Goal: Task Accomplishment & Management: Complete application form

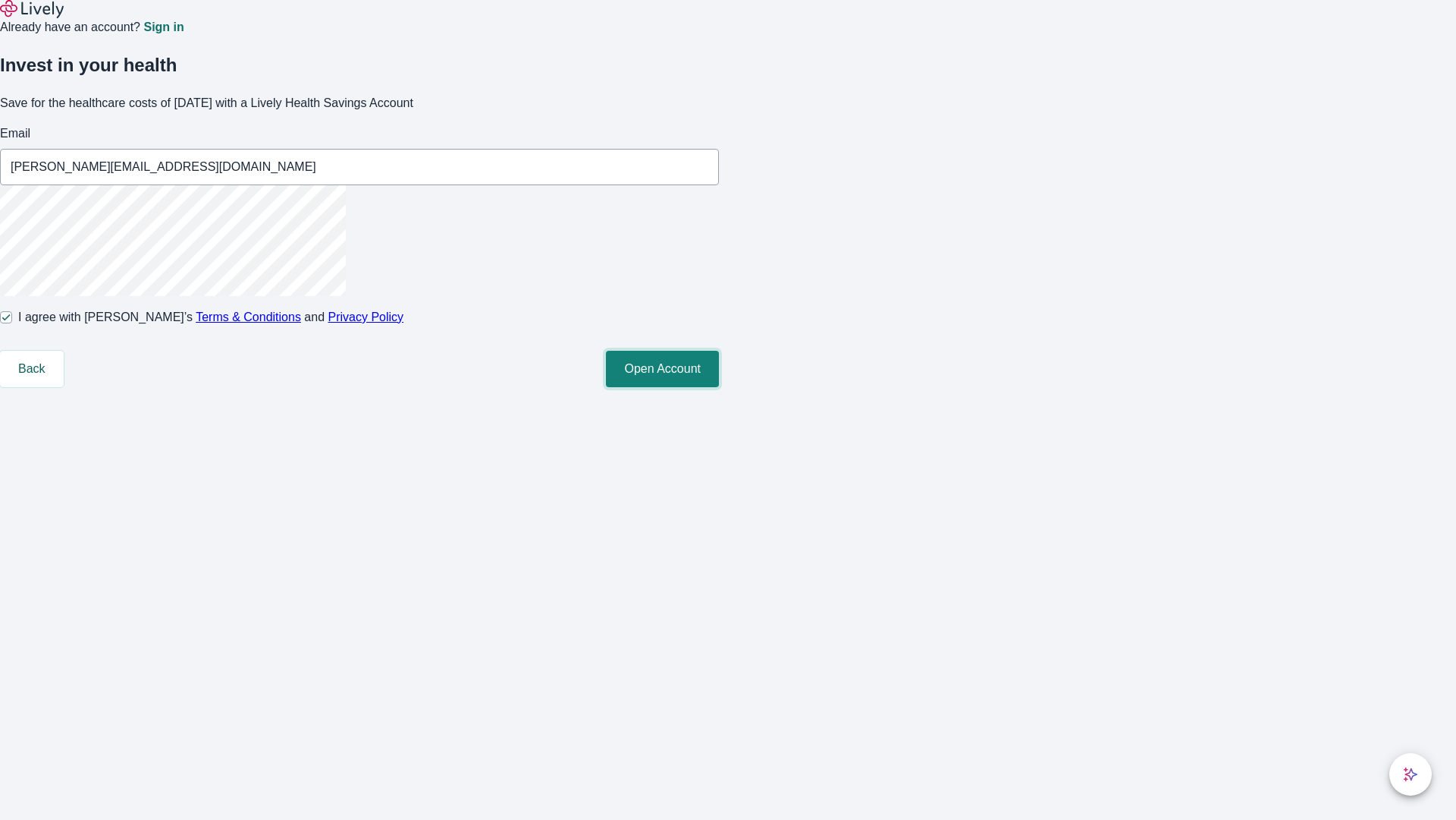
click at [719, 387] on button "Open Account" at bounding box center [662, 368] width 113 height 36
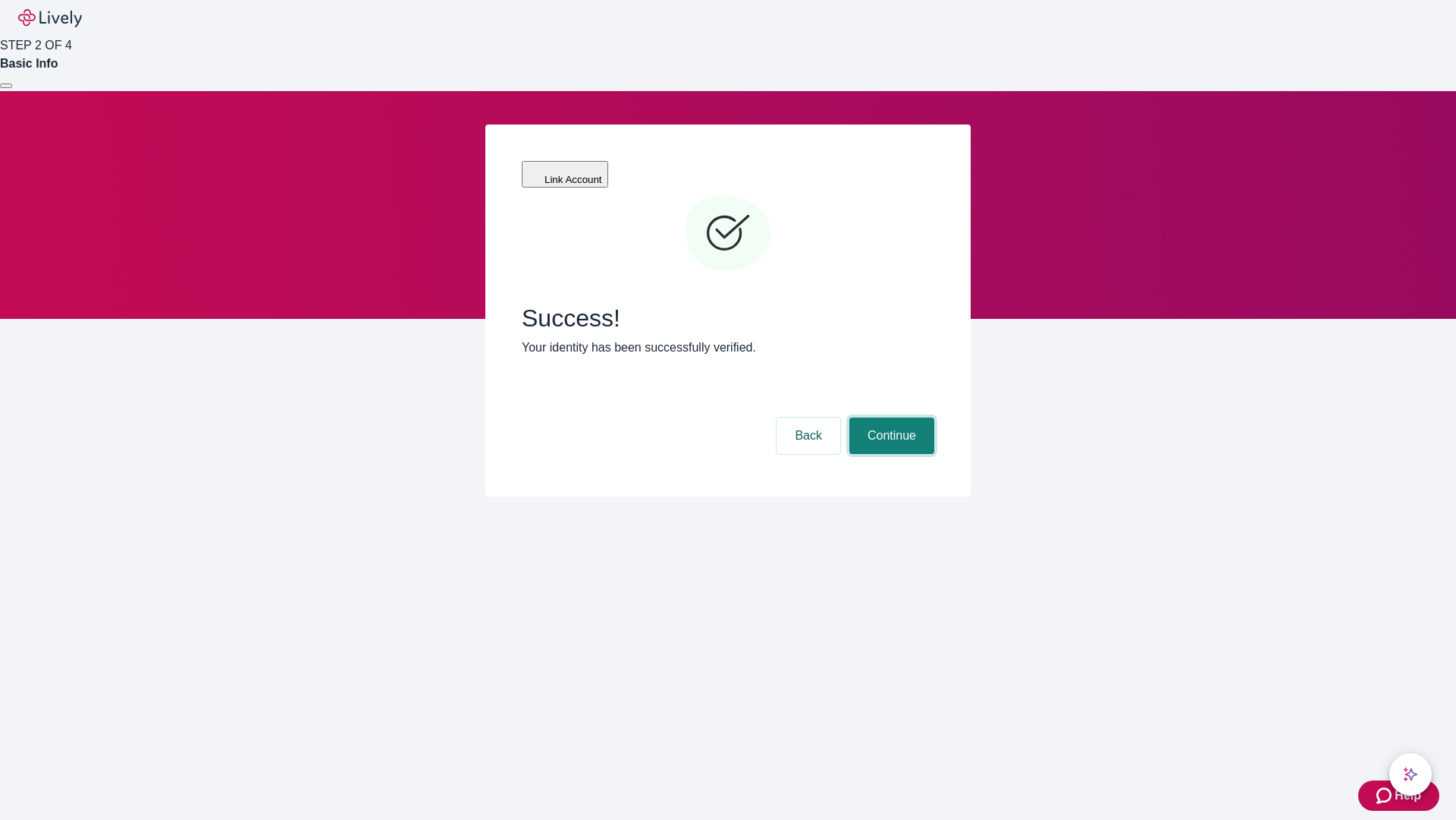
click at [890, 417] on button "Continue" at bounding box center [891, 435] width 85 height 36
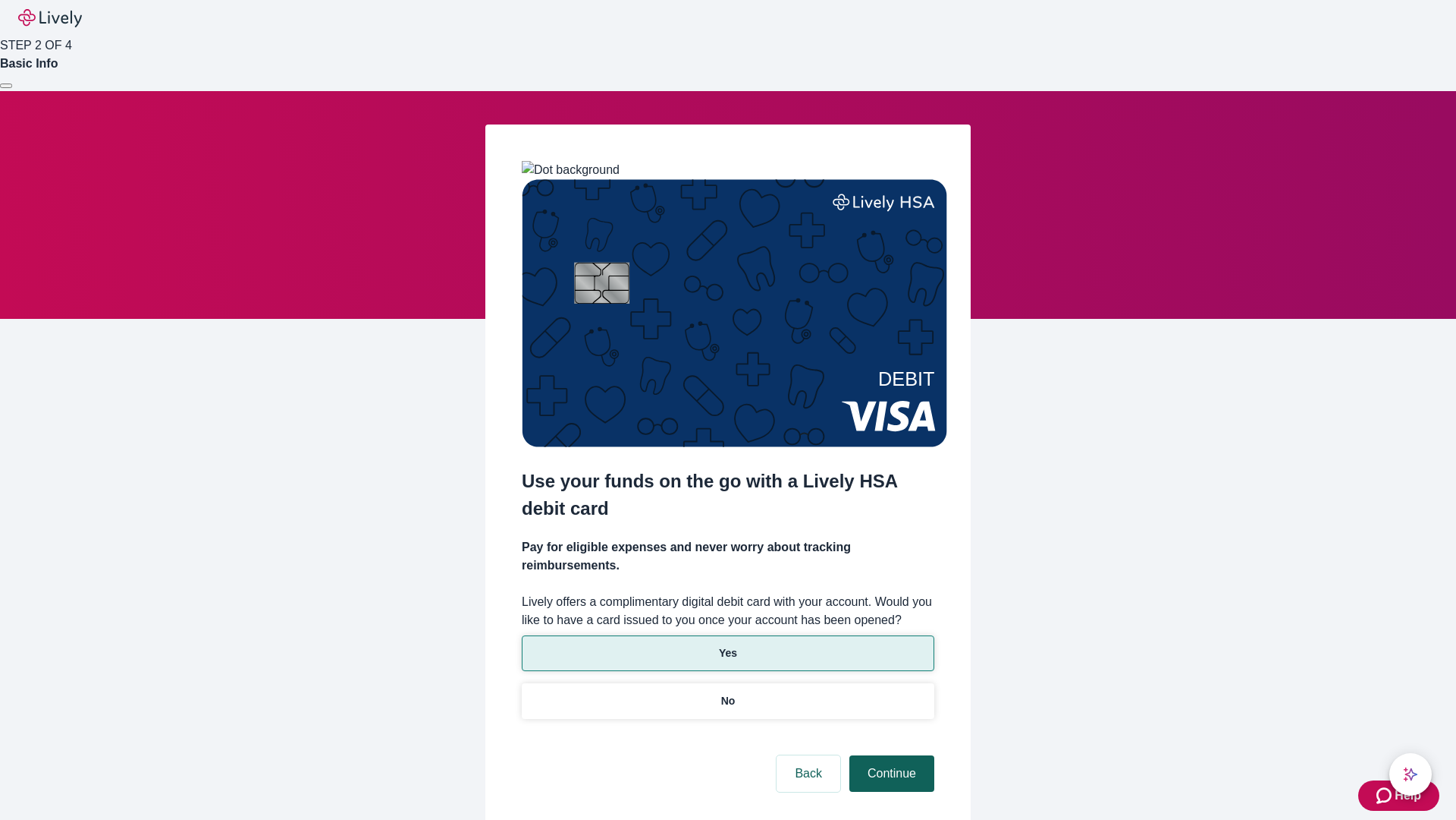
click at [727, 693] on p "No" at bounding box center [728, 701] width 14 height 16
click at [890, 755] on button "Continue" at bounding box center [891, 773] width 85 height 36
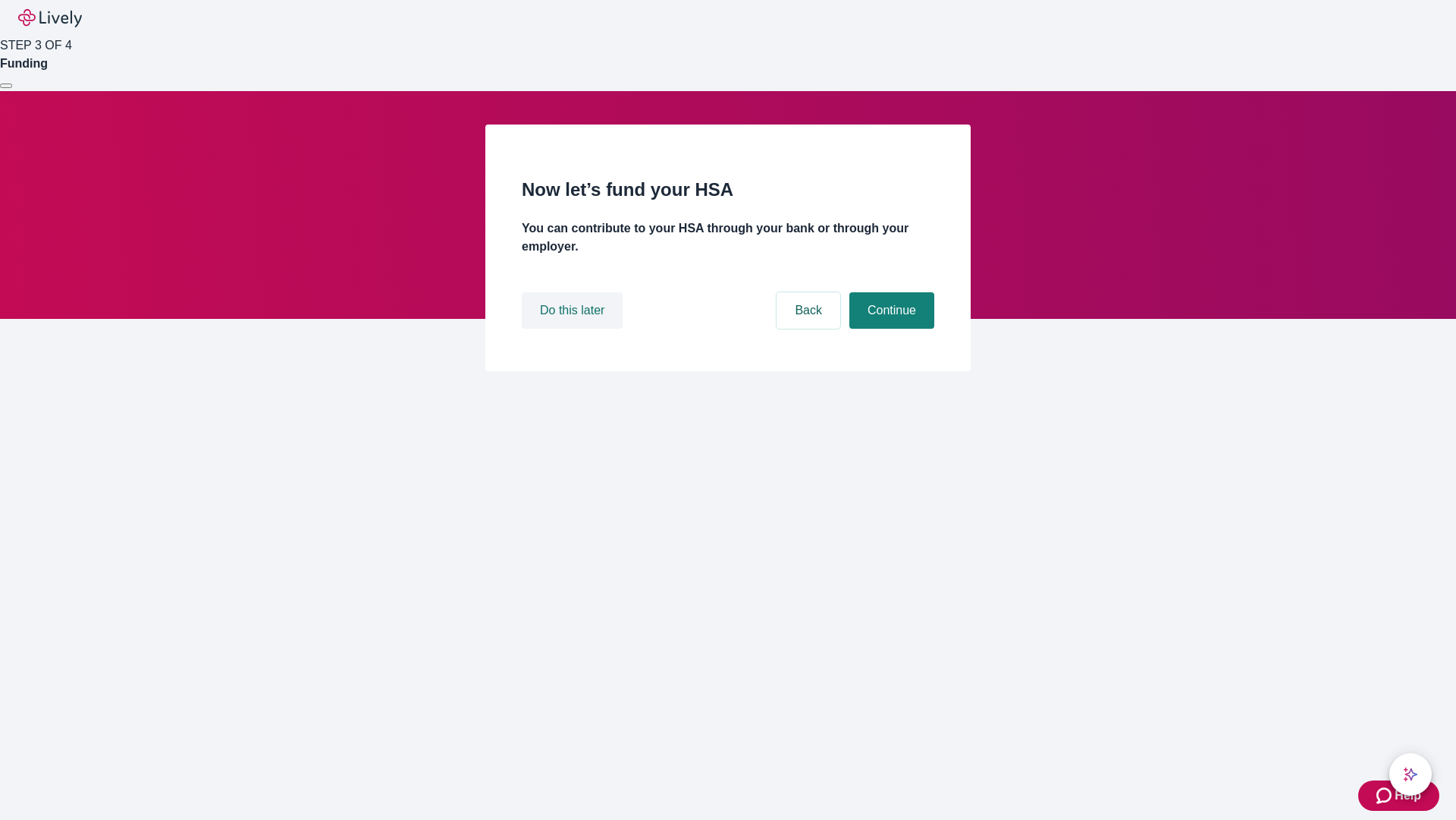
click at [574, 328] on button "Do this later" at bounding box center [572, 310] width 101 height 36
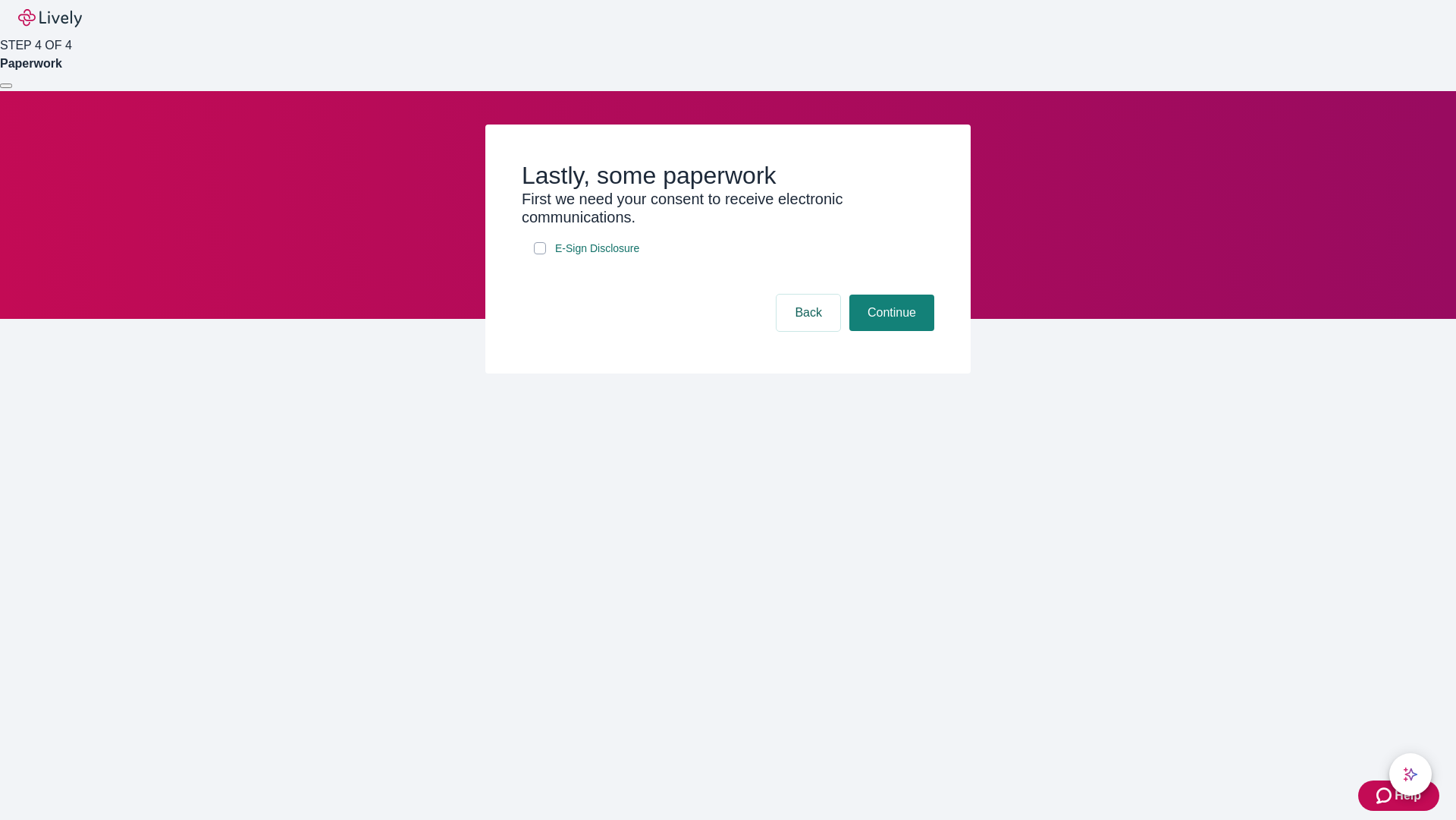
click at [540, 254] on input "E-Sign Disclosure" at bounding box center [540, 248] width 12 height 12
checkbox input "true"
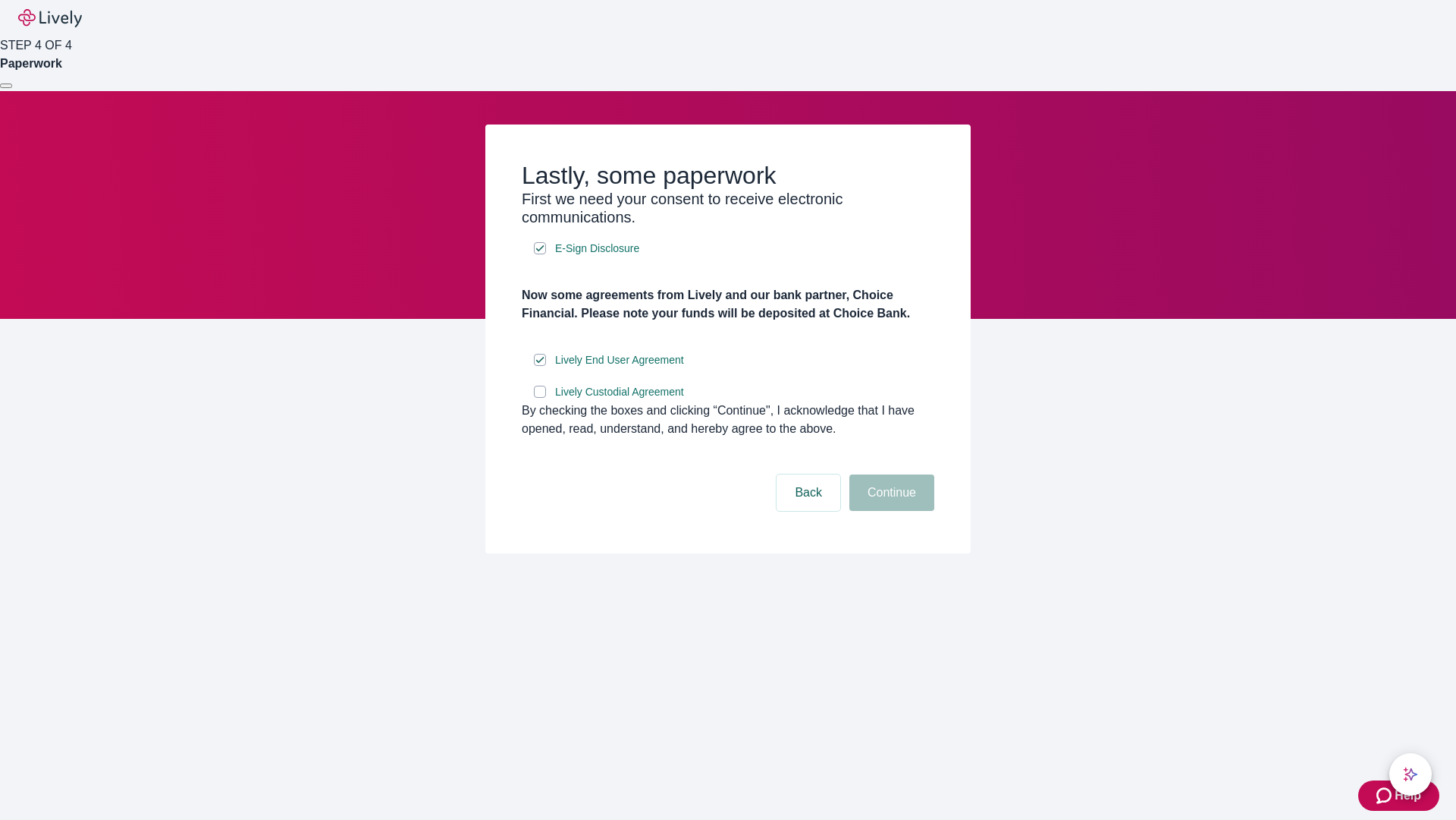
click at [540, 398] on input "Lively Custodial Agreement" at bounding box center [540, 391] width 12 height 12
checkbox input "true"
click at [890, 511] on button "Continue" at bounding box center [891, 493] width 85 height 36
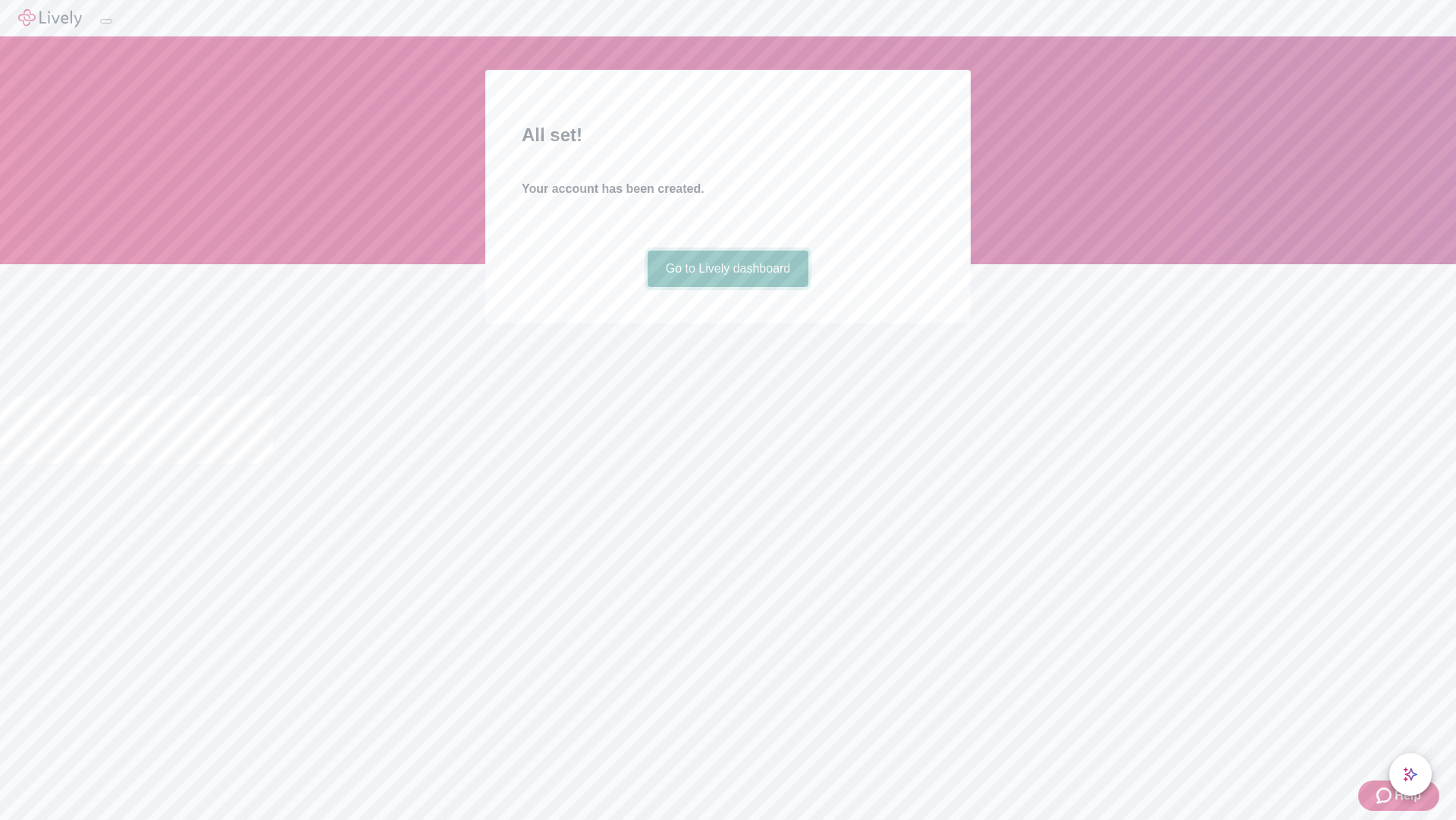
click at [727, 287] on link "Go to Lively dashboard" at bounding box center [728, 268] width 161 height 36
